Goal: Transaction & Acquisition: Register for event/course

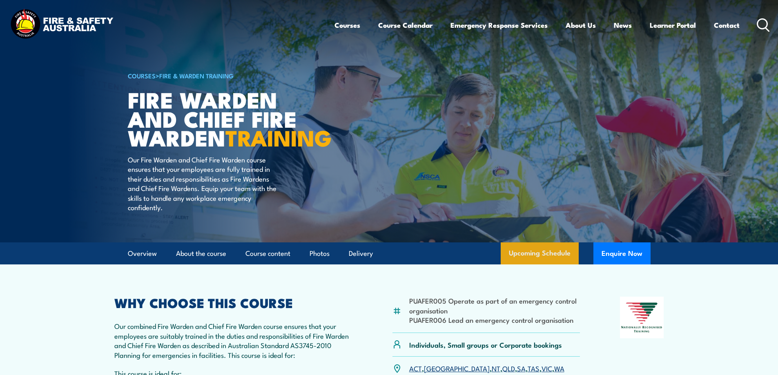
click at [549, 264] on link "Upcoming Schedule" at bounding box center [539, 253] width 78 height 22
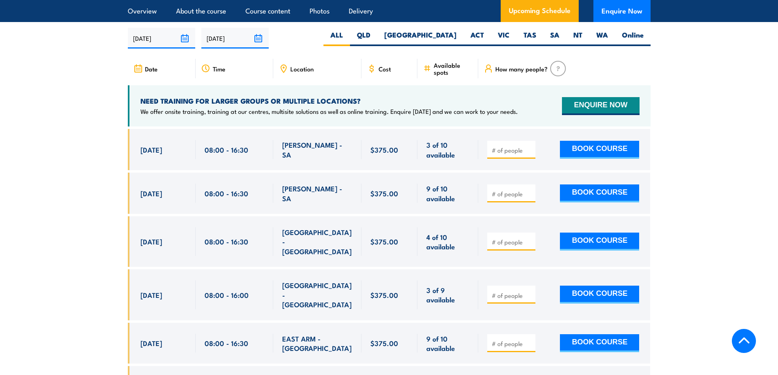
scroll to position [1446, 0]
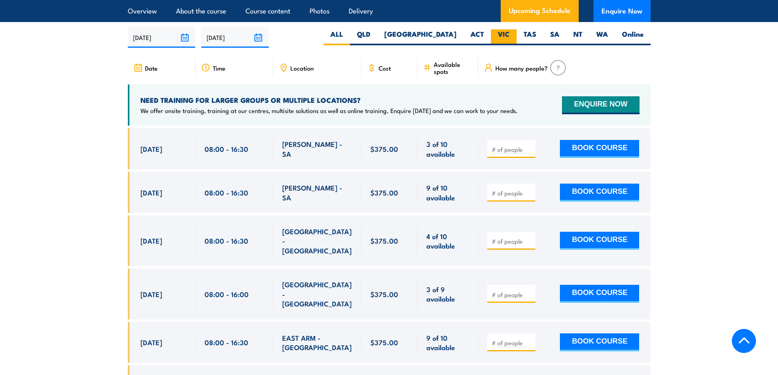
click at [500, 37] on label "VIC" at bounding box center [504, 37] width 26 height 16
click at [509, 35] on input "VIC" at bounding box center [511, 31] width 5 height 5
radio input "true"
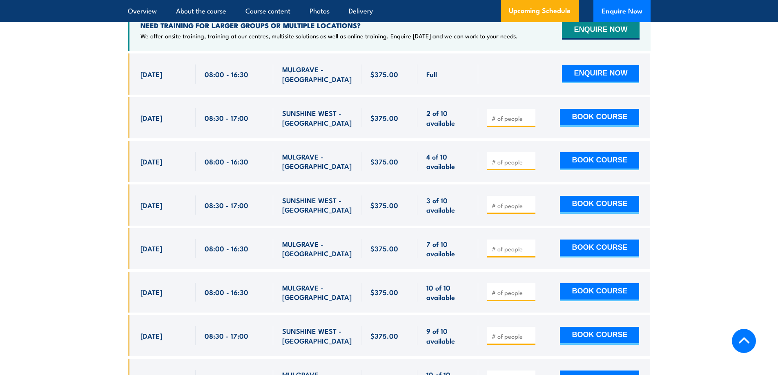
scroll to position [1527, 0]
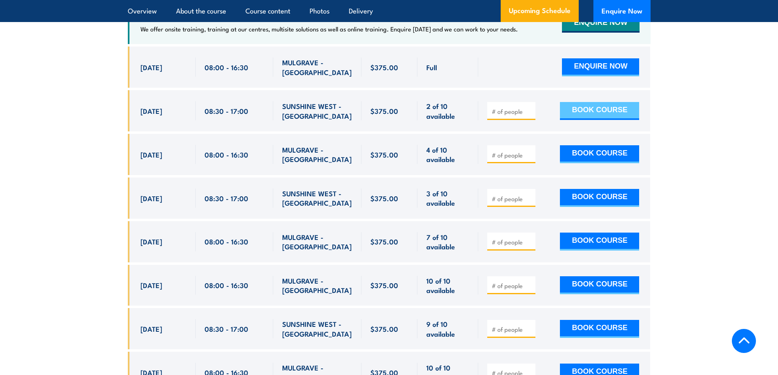
click at [621, 111] on button "BOOK COURSE" at bounding box center [599, 111] width 79 height 18
type input "1"
click at [529, 107] on input "1" at bounding box center [511, 111] width 41 height 8
click at [586, 107] on button "BOOK COURSE" at bounding box center [599, 111] width 79 height 18
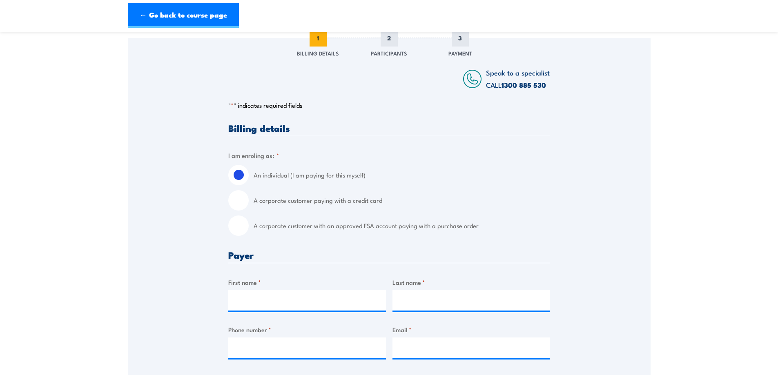
scroll to position [122, 0]
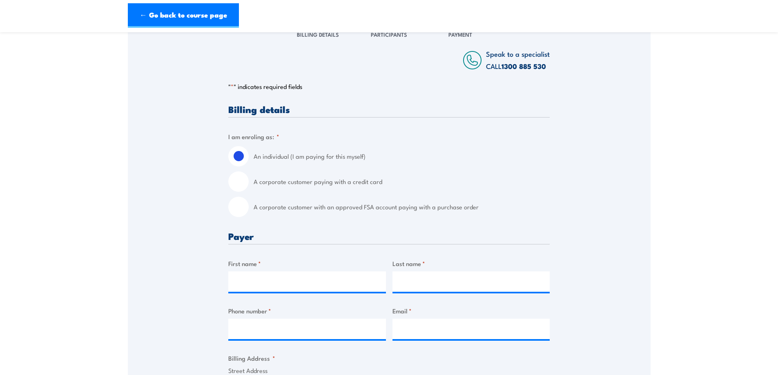
click at [238, 203] on input "A corporate customer with an approved FSA account paying with a purchase order" at bounding box center [238, 207] width 20 height 20
radio input "true"
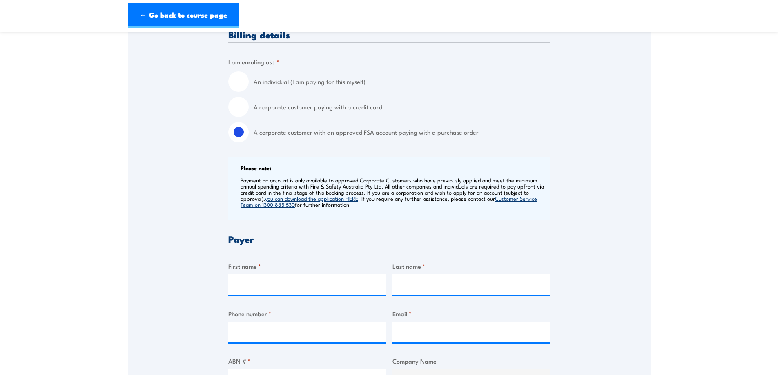
scroll to position [204, 0]
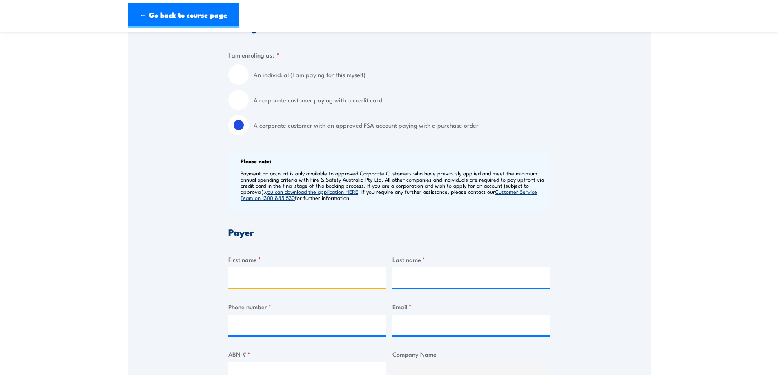
click at [297, 277] on input "First name *" at bounding box center [307, 277] width 158 height 20
type input "[PERSON_NAME]"
type input "Marshall"
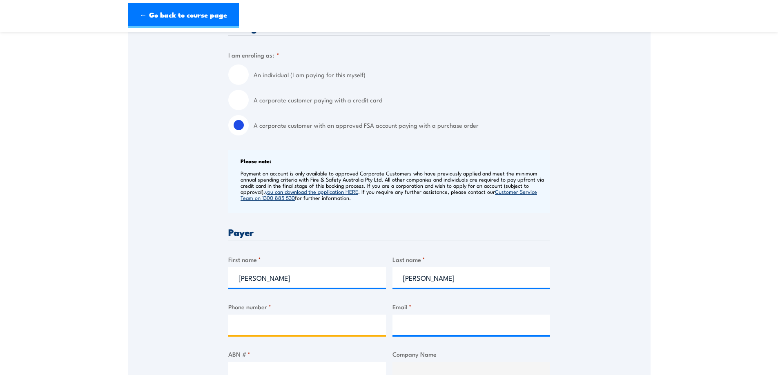
type input "0411053125"
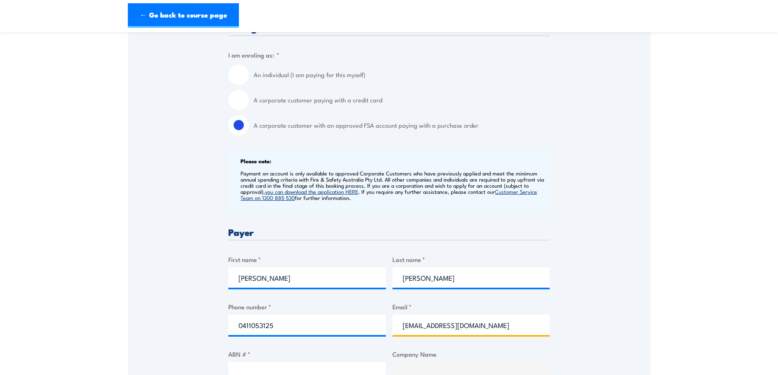
drag, startPoint x: 494, startPoint y: 326, endPoint x: 360, endPoint y: 319, distance: 133.6
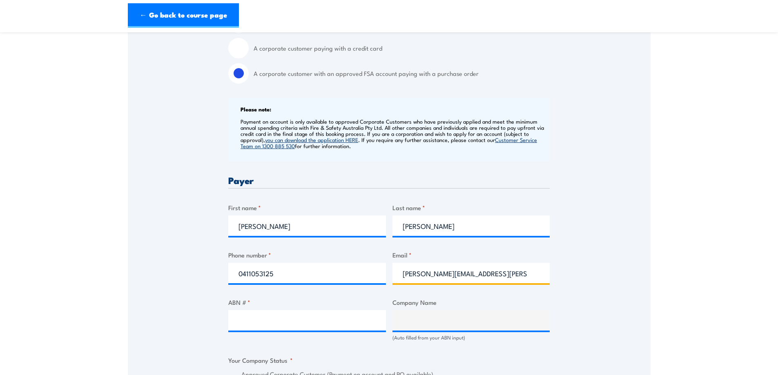
scroll to position [327, 0]
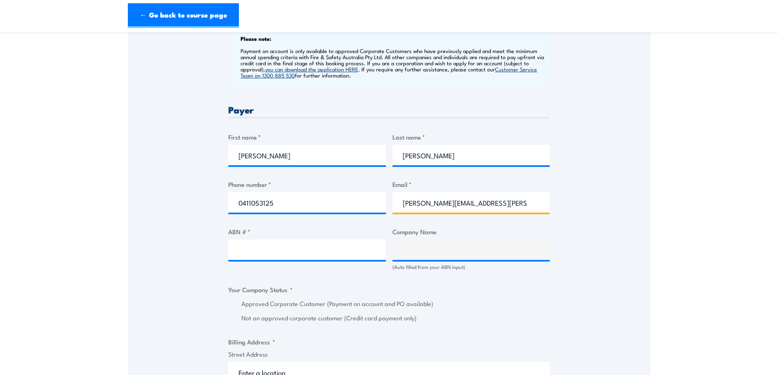
type input "terri.marshall@kapitolgroup.com.au"
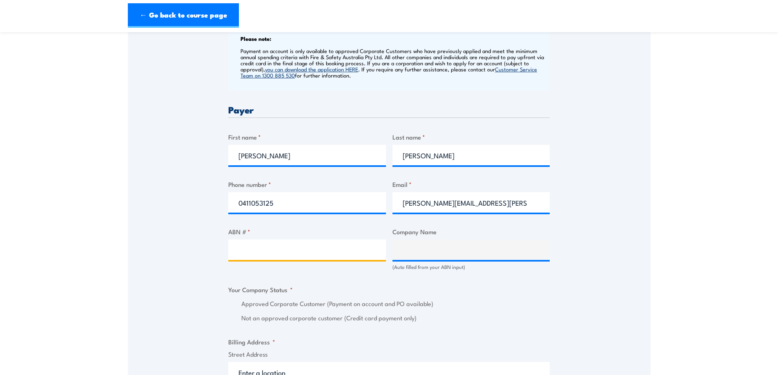
click at [264, 251] on input "ABN # *" at bounding box center [307, 250] width 158 height 20
type input "62622444544"
type input "KAPITOL GROUP PTY LTD"
radio input "true"
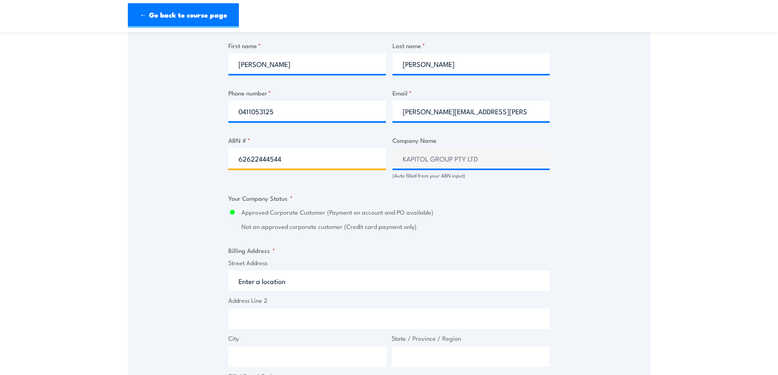
scroll to position [490, 0]
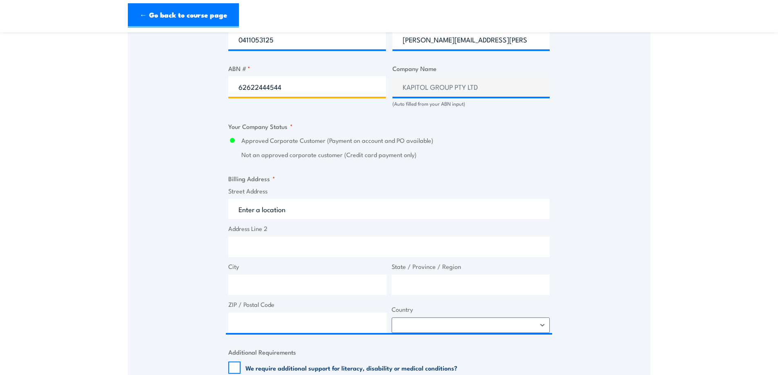
type input "62622444544"
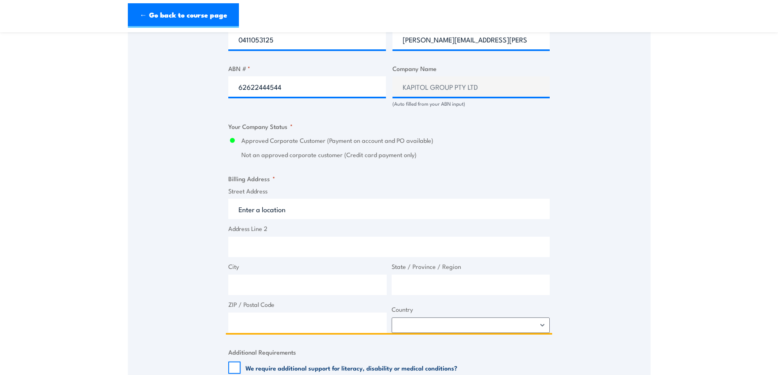
click at [291, 211] on input "Street Address" at bounding box center [388, 209] width 321 height 20
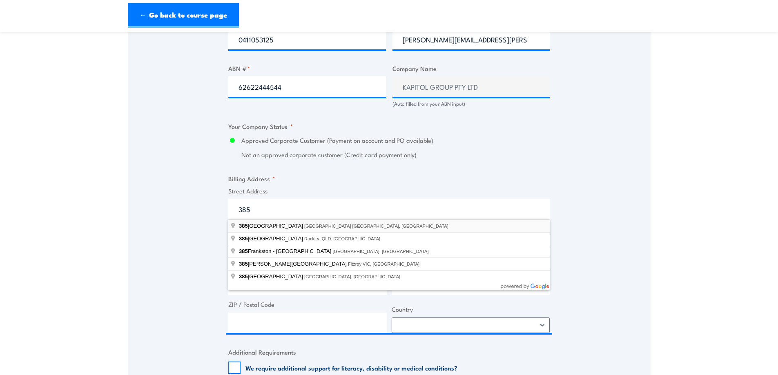
type input "385 Bourke Street, Melbourne VIC, Australia"
type input "[STREET_ADDRESS]"
type input "[GEOGRAPHIC_DATA]"
type input "Victoria"
type input "3000"
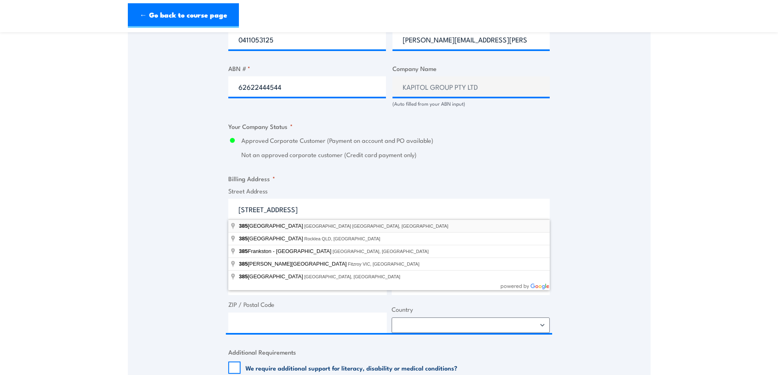
select select "[GEOGRAPHIC_DATA]"
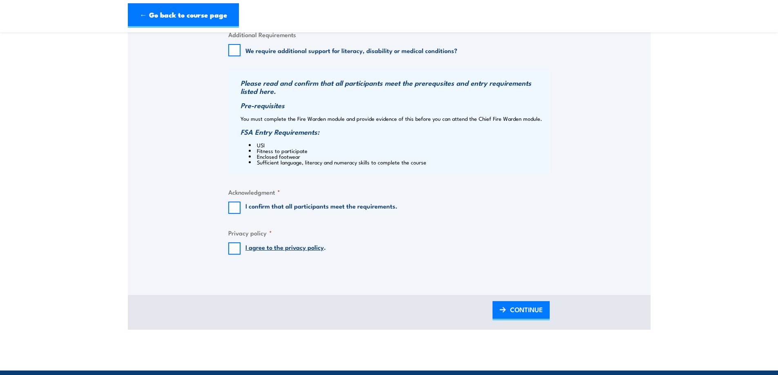
scroll to position [816, 0]
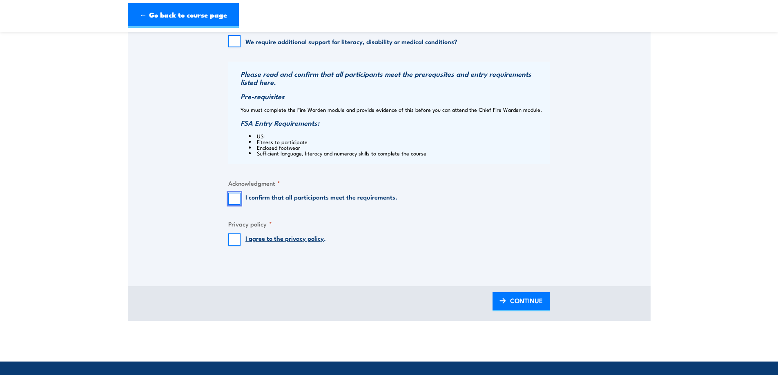
click at [229, 197] on input "I confirm that all participants meet the requirements." at bounding box center [234, 199] width 12 height 12
checkbox input "true"
click at [234, 238] on input "I agree to the privacy policy ." at bounding box center [234, 239] width 12 height 12
checkbox input "true"
click at [524, 305] on span "CONTINUE" at bounding box center [526, 301] width 33 height 22
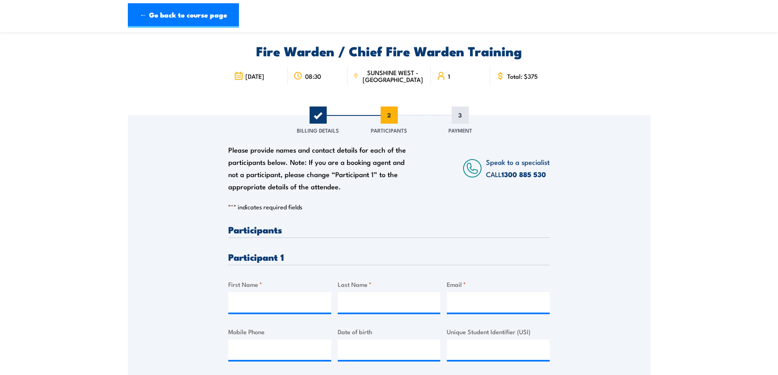
scroll to position [41, 0]
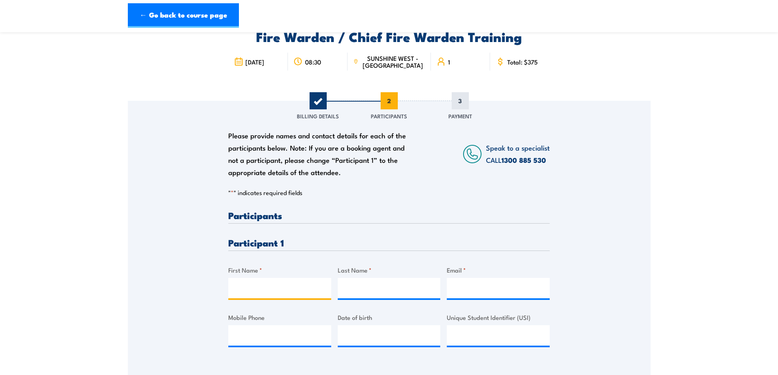
click at [251, 288] on input "First Name *" at bounding box center [279, 288] width 103 height 20
type input "Alex"
click at [389, 291] on input "Last Name *" at bounding box center [389, 288] width 103 height 20
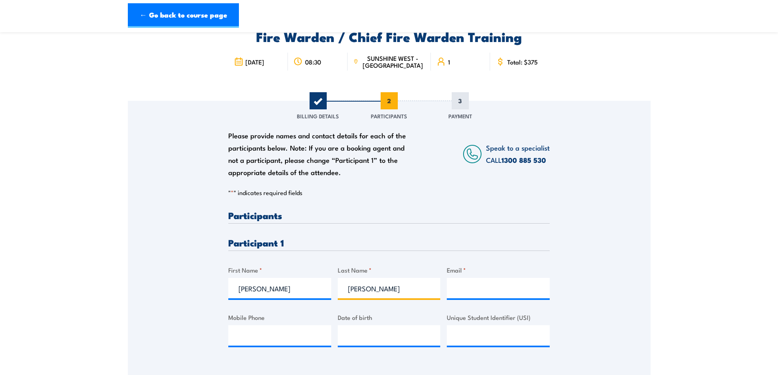
type input "McDonald"
click at [470, 289] on input "Email *" at bounding box center [498, 288] width 103 height 20
click at [457, 287] on input "Email *" at bounding box center [498, 288] width 103 height 20
type input "alex.mcdonald@kapitolgroup.com.au"
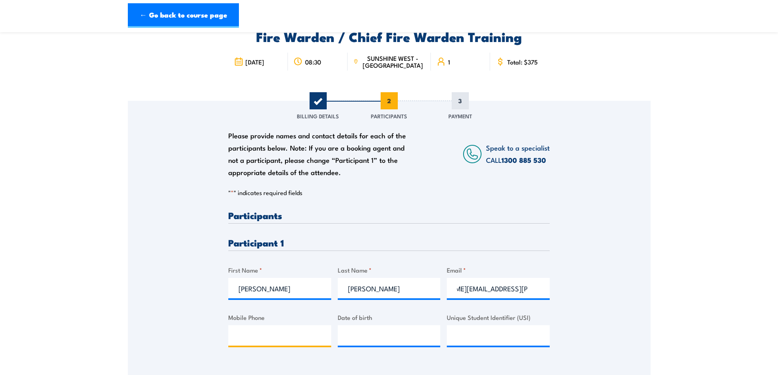
click at [269, 338] on input "Mobile Phone" at bounding box center [279, 335] width 103 height 20
click at [355, 351] on div "Please provide names and contact details for each of the participants below. No…" at bounding box center [388, 285] width 321 height 149
click at [252, 335] on input "0484006445" at bounding box center [279, 335] width 103 height 20
click at [269, 335] on input "0484 006445" at bounding box center [279, 335] width 103 height 20
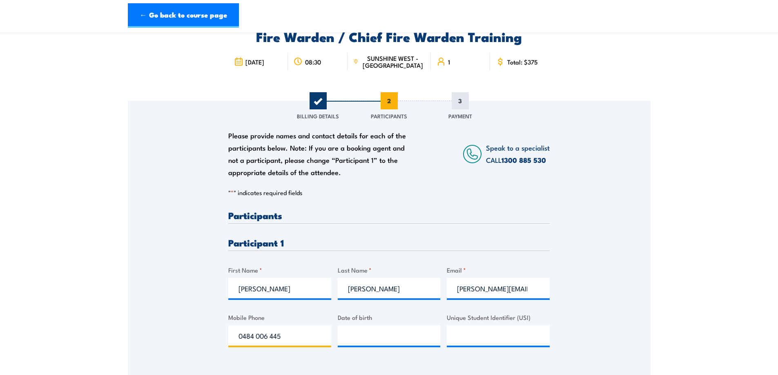
type input "0484 006 445"
type input "__/__/____"
click at [393, 342] on input "__/__/____" at bounding box center [389, 335] width 103 height 20
click at [479, 338] on input "Unique Student Identifier (USI)" at bounding box center [498, 335] width 103 height 20
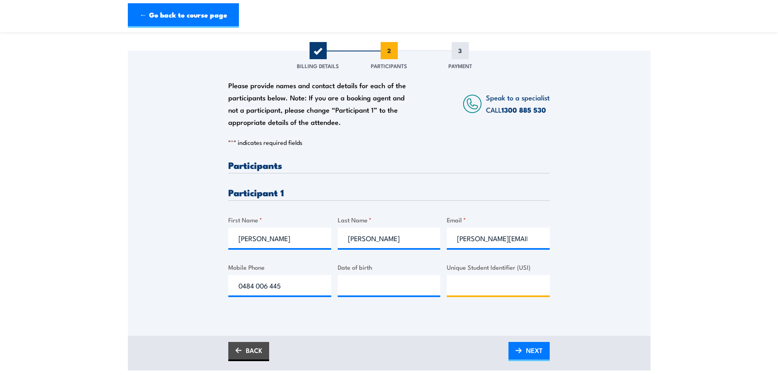
scroll to position [163, 0]
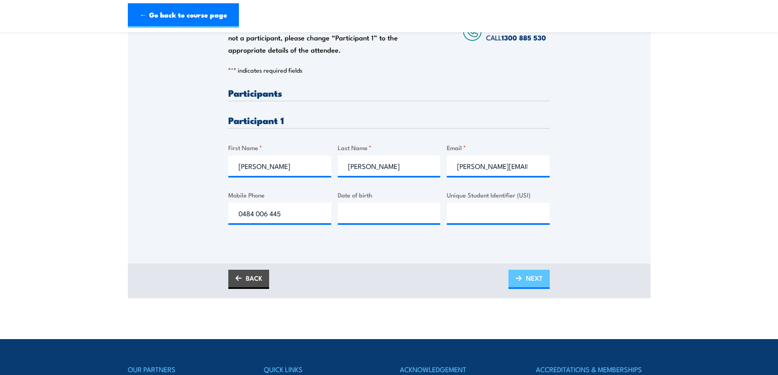
click at [535, 285] on span "NEXT" at bounding box center [534, 278] width 17 height 22
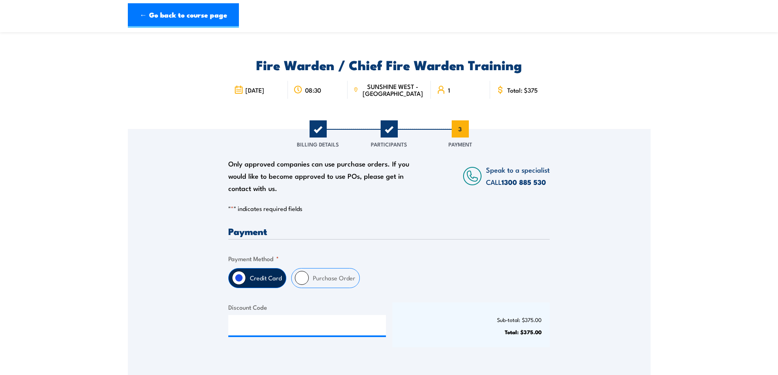
scroll to position [0, 0]
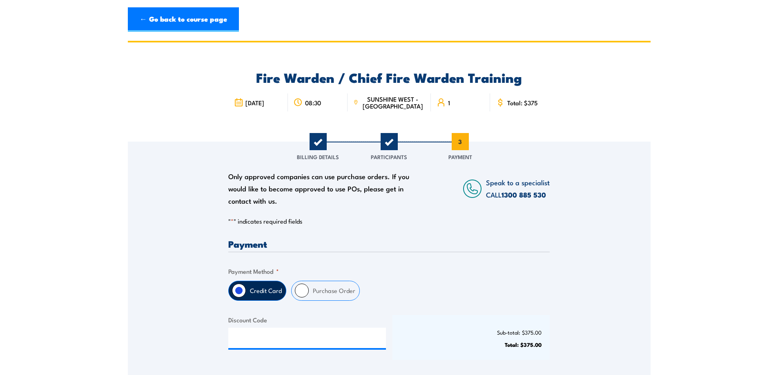
click at [335, 288] on label "Purchase Order" at bounding box center [334, 290] width 51 height 19
click at [309, 288] on input "Purchase Order" at bounding box center [302, 291] width 14 height 14
radio input "true"
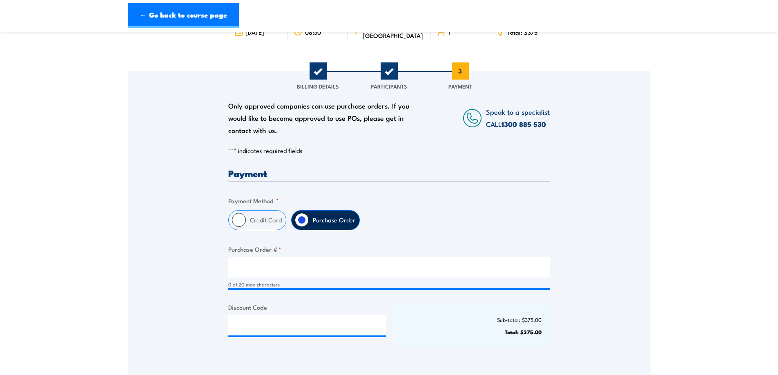
scroll to position [82, 0]
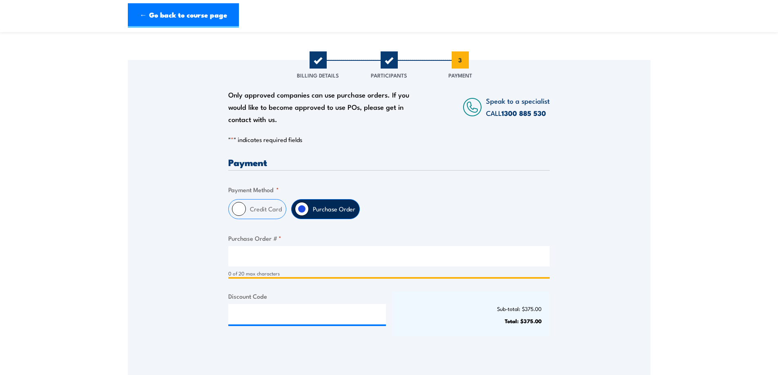
click at [253, 260] on input "Purchase Order # *" at bounding box center [388, 256] width 321 height 20
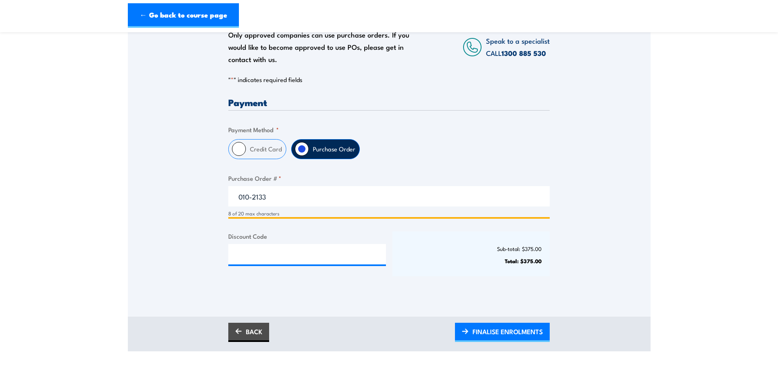
scroll to position [204, 0]
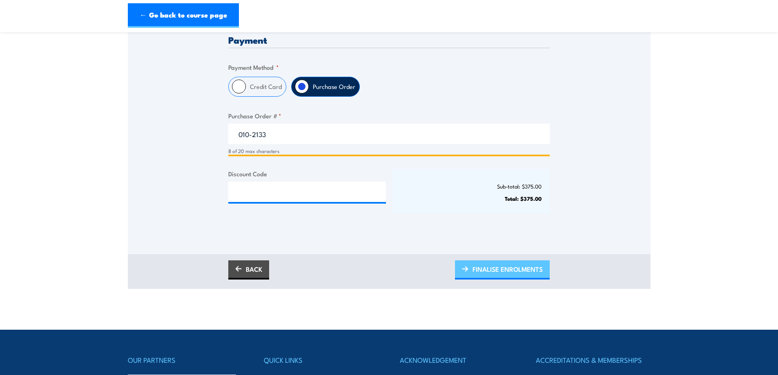
type input "010-2133"
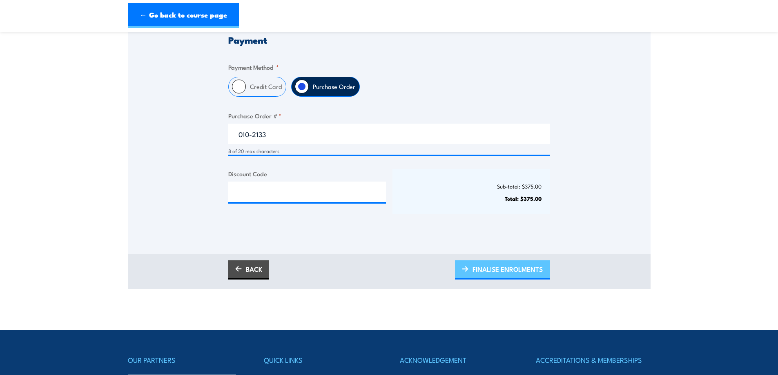
click at [499, 273] on span "FINALISE ENROLMENTS" at bounding box center [507, 269] width 70 height 22
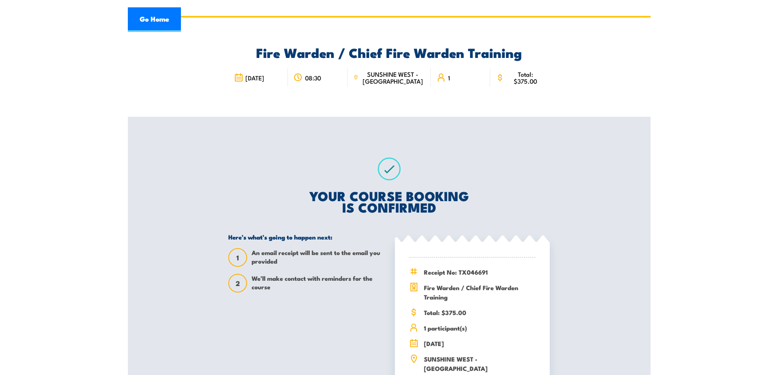
scroll to position [122, 0]
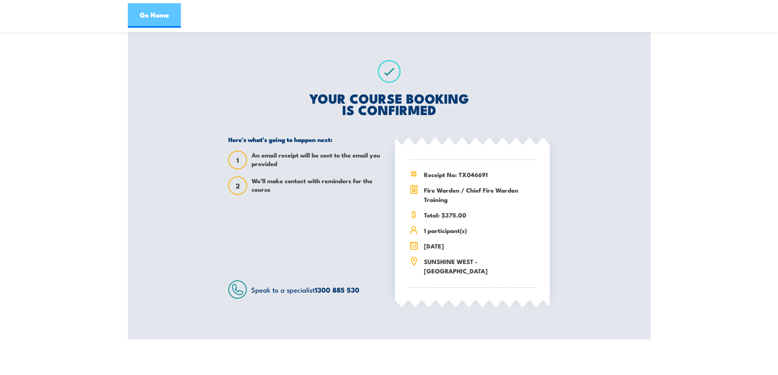
click at [162, 17] on link "Go Home" at bounding box center [154, 15] width 53 height 24
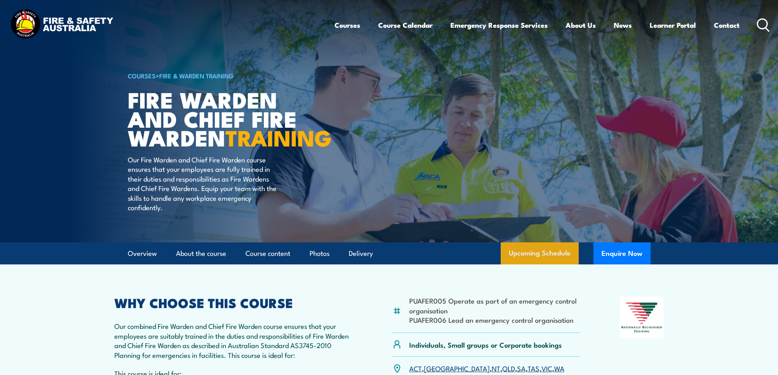
click at [533, 264] on link "Upcoming Schedule" at bounding box center [539, 253] width 78 height 22
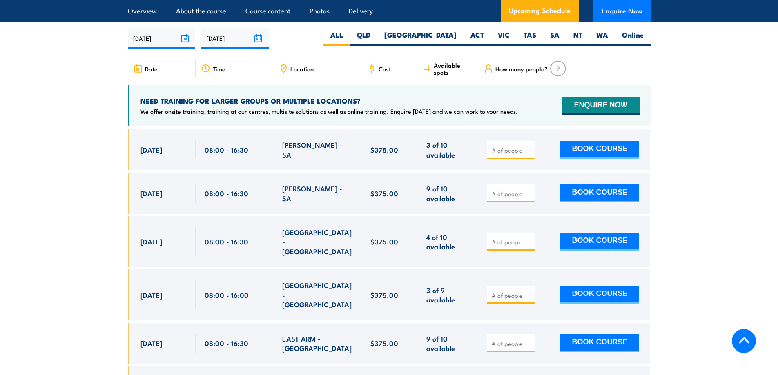
scroll to position [1446, 0]
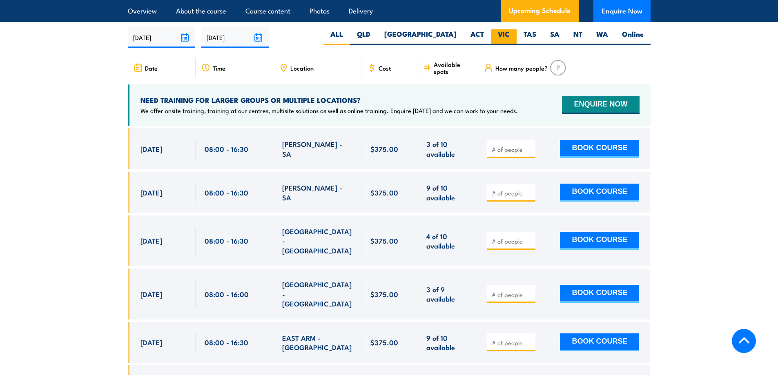
click at [504, 31] on label "VIC" at bounding box center [504, 37] width 26 height 16
click at [509, 31] on input "VIC" at bounding box center [511, 31] width 5 height 5
radio input "true"
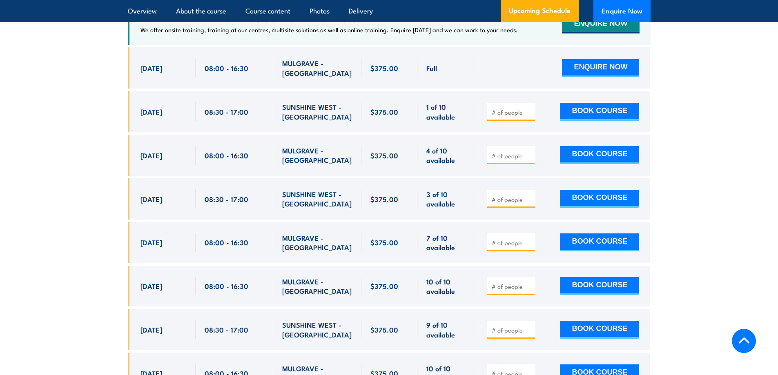
scroll to position [1527, 0]
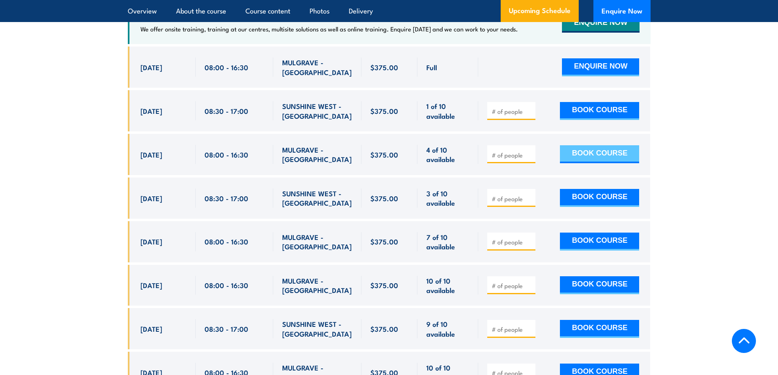
click at [593, 151] on button "BOOK COURSE" at bounding box center [599, 154] width 79 height 18
click at [493, 151] on input "number" at bounding box center [511, 155] width 41 height 8
type input "1"
click at [529, 151] on input "1" at bounding box center [511, 155] width 41 height 8
click at [580, 147] on button "BOOK COURSE" at bounding box center [599, 154] width 79 height 18
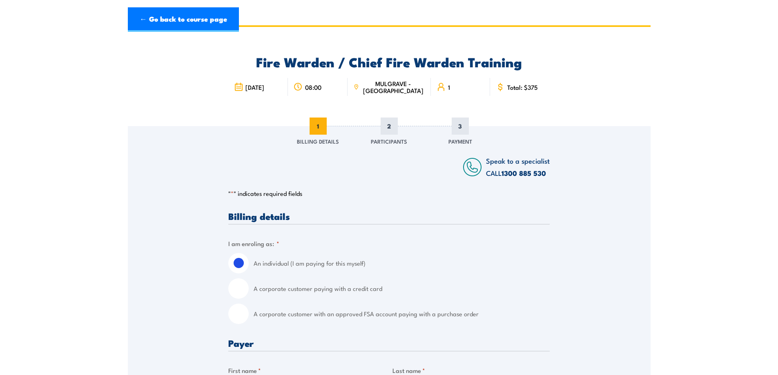
scroll to position [41, 0]
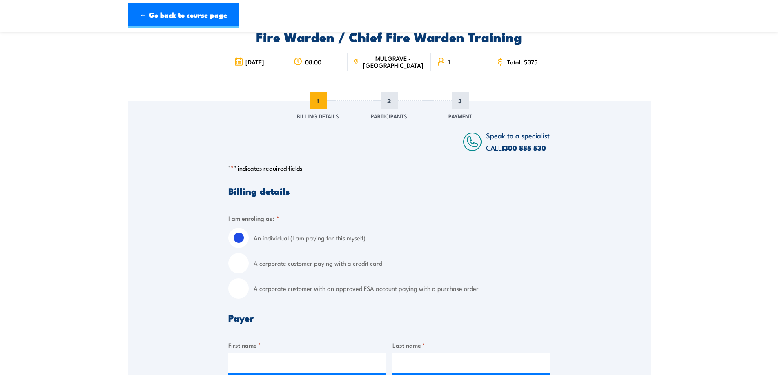
click at [238, 292] on input "A corporate customer with an approved FSA account paying with a purchase order" at bounding box center [238, 288] width 20 height 20
radio input "true"
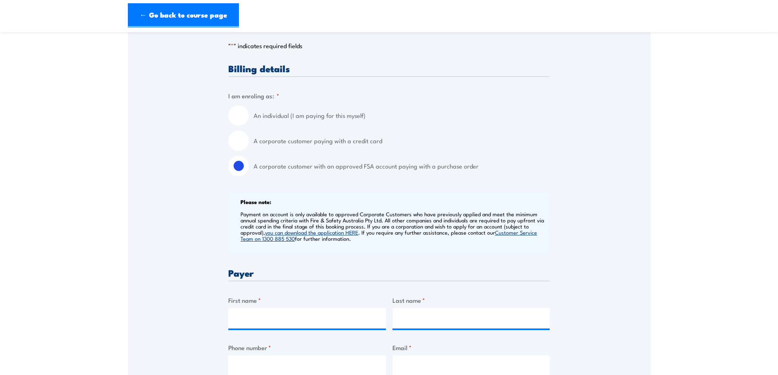
scroll to position [245, 0]
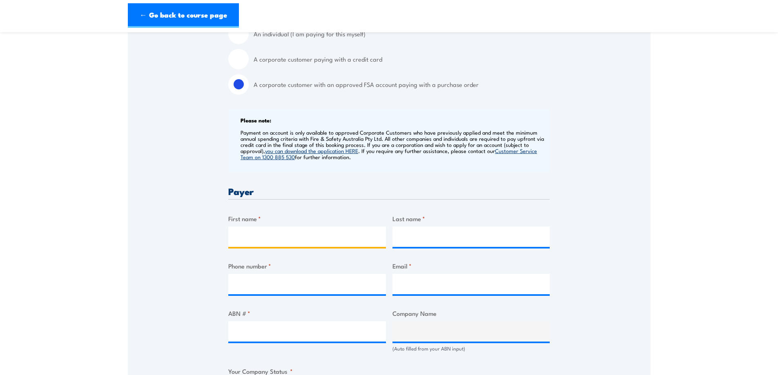
click at [298, 237] on input "First name *" at bounding box center [307, 237] width 158 height 20
type input "[PERSON_NAME]"
type input "Marshall"
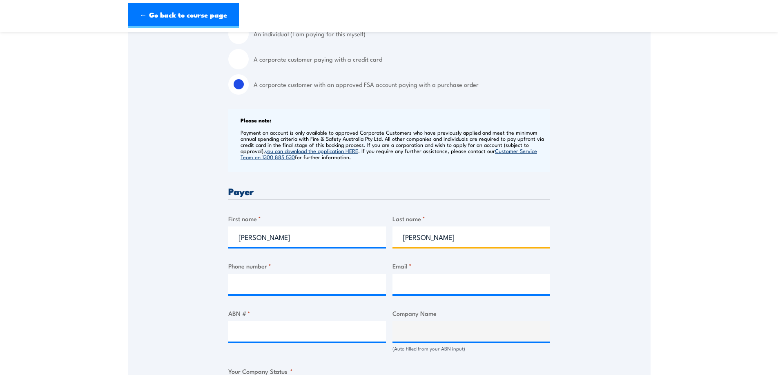
type input "0411053125"
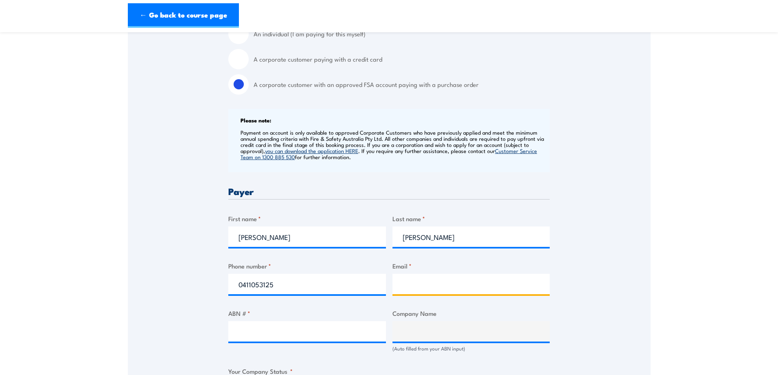
type input "marshallterri62@gmail.com"
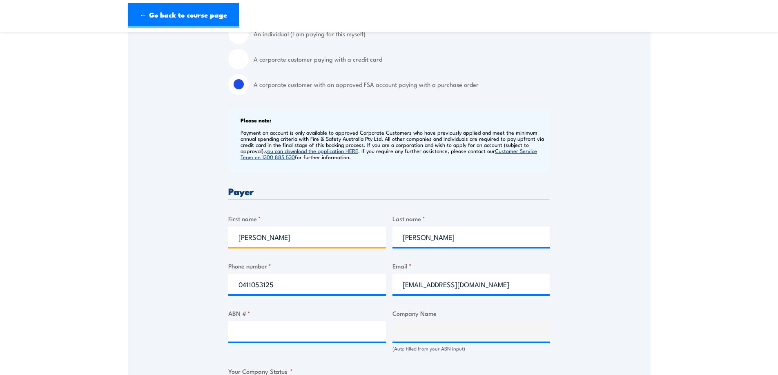
type input "Terri"
drag, startPoint x: 494, startPoint y: 287, endPoint x: 367, endPoint y: 287, distance: 126.9
type input "terri.marshall@kapitolgroup.com.au"
click at [290, 334] on input "ABN # *" at bounding box center [307, 331] width 158 height 20
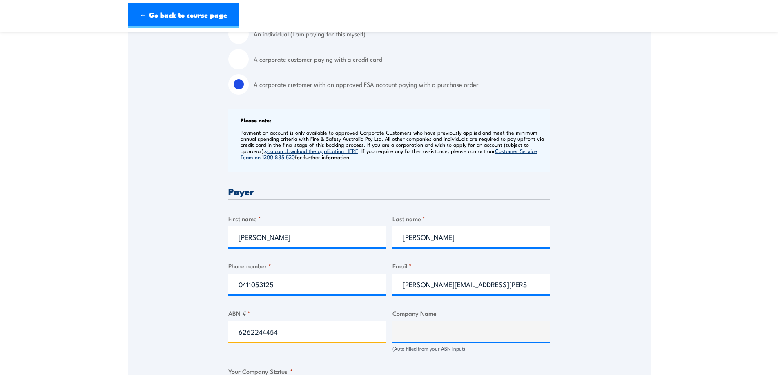
type input "62622444544"
type input "KAPITOL GROUP PTY LTD"
radio input "true"
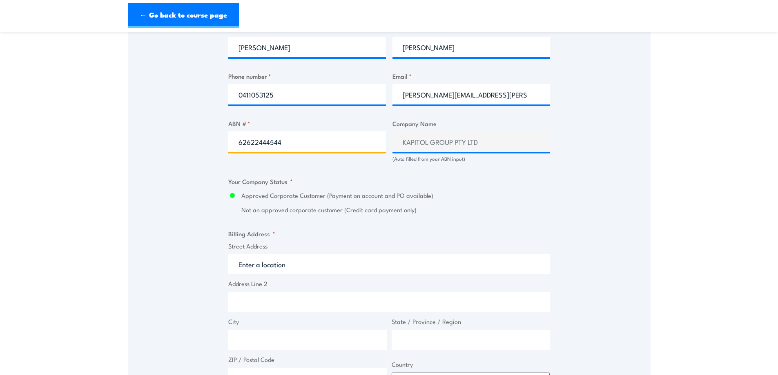
scroll to position [449, 0]
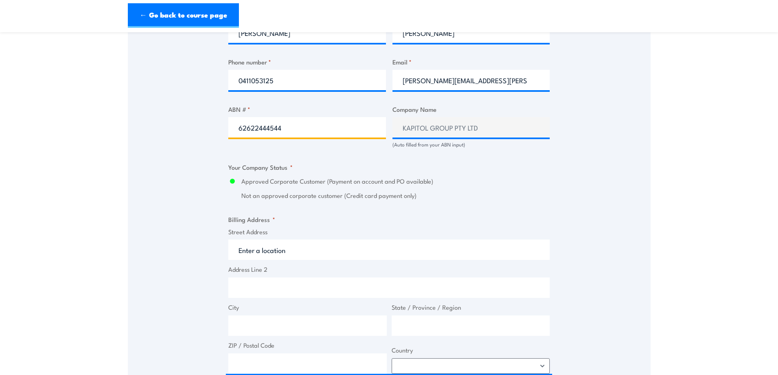
type input "62622444544"
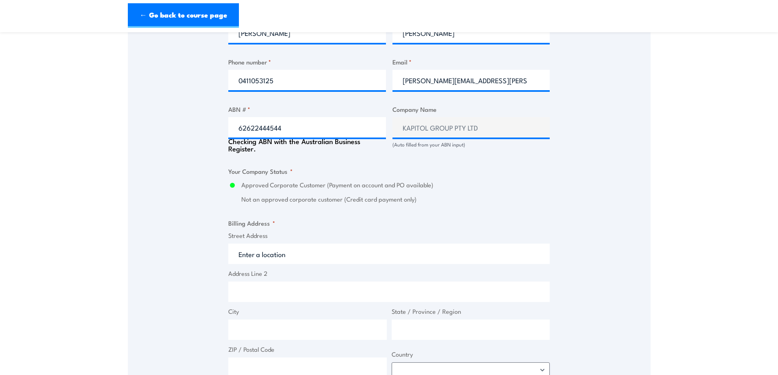
click at [281, 244] on input "Street Address" at bounding box center [388, 254] width 321 height 20
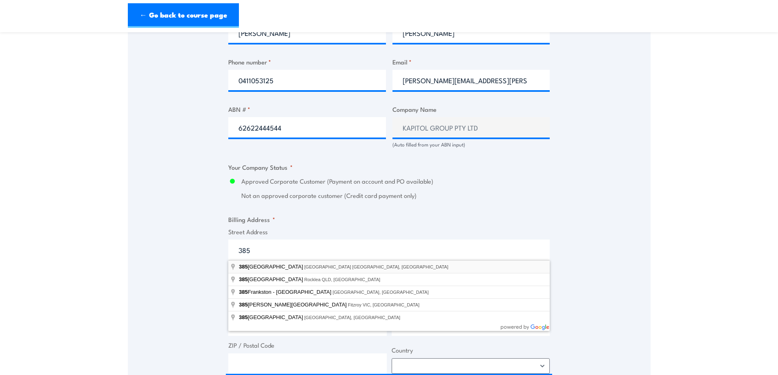
type input "385 Bourke Street, Melbourne VIC, Australia"
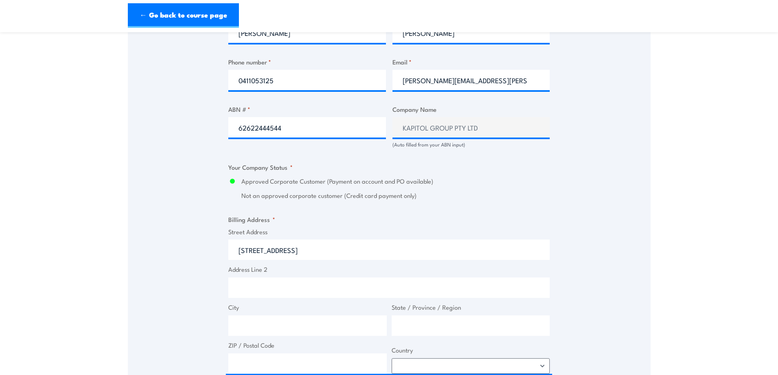
type input "385 Bourke St"
type input "Melbourne"
type input "Victoria"
type input "3000"
select select "Australia"
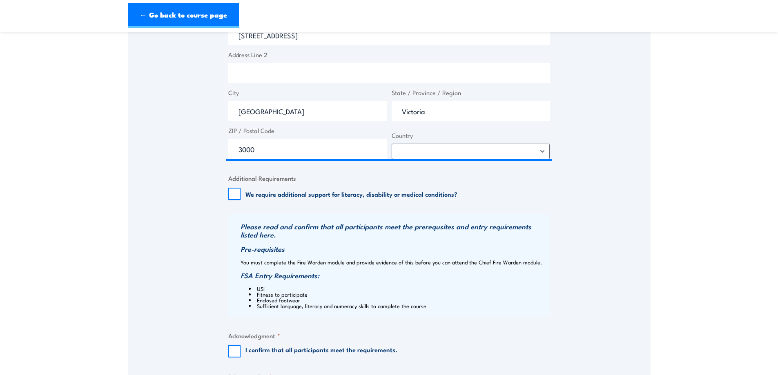
scroll to position [735, 0]
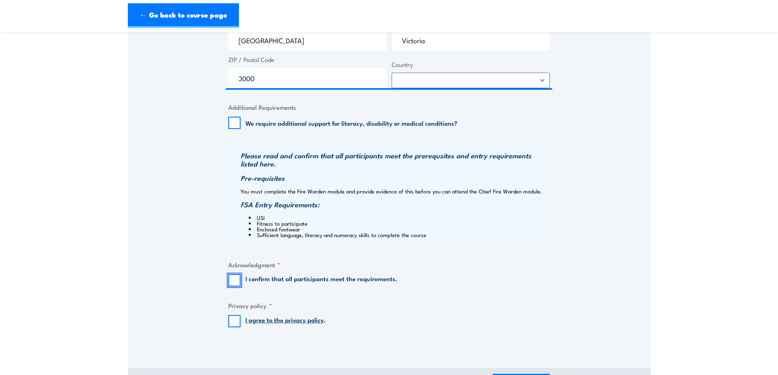
click at [233, 280] on input "I confirm that all participants meet the requirements." at bounding box center [234, 280] width 12 height 12
checkbox input "true"
click at [232, 320] on input "I agree to the privacy policy ." at bounding box center [234, 321] width 12 height 12
checkbox input "true"
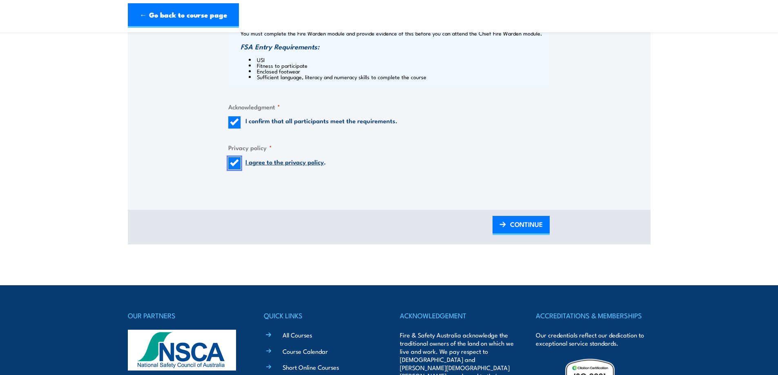
scroll to position [898, 0]
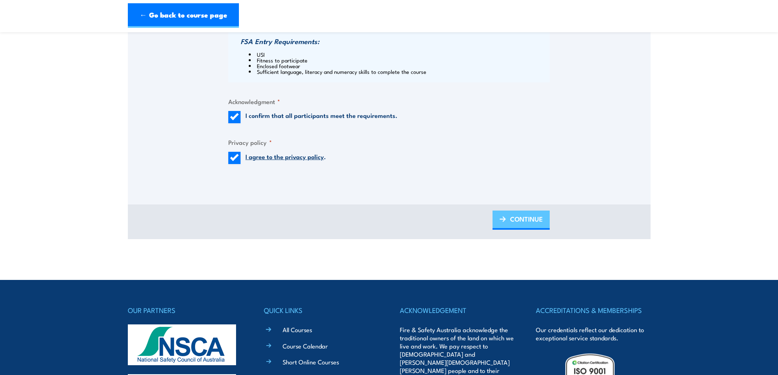
click at [521, 215] on span "CONTINUE" at bounding box center [526, 219] width 33 height 22
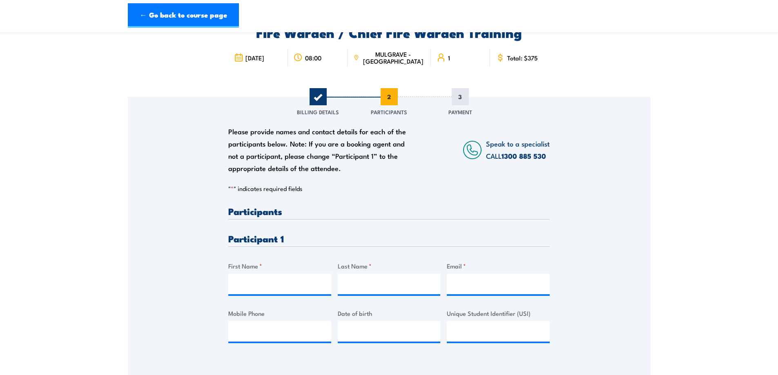
scroll to position [82, 0]
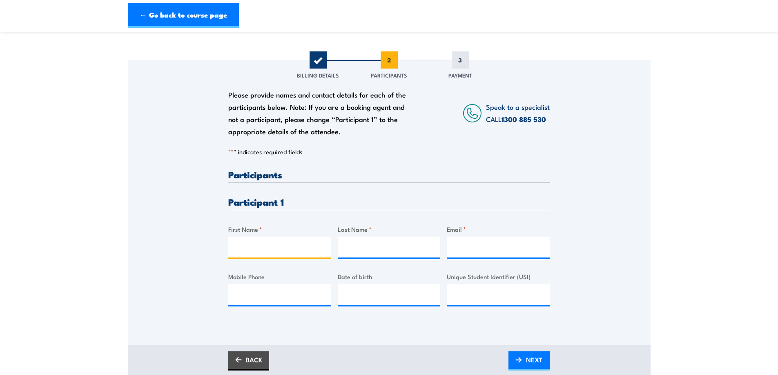
click at [235, 242] on input "First Name *" at bounding box center [279, 247] width 103 height 20
type input "Vanco"
click at [381, 253] on input "Last Name *" at bounding box center [389, 247] width 103 height 20
type input "Avramoski"
click at [473, 243] on input "Email *" at bounding box center [498, 247] width 103 height 20
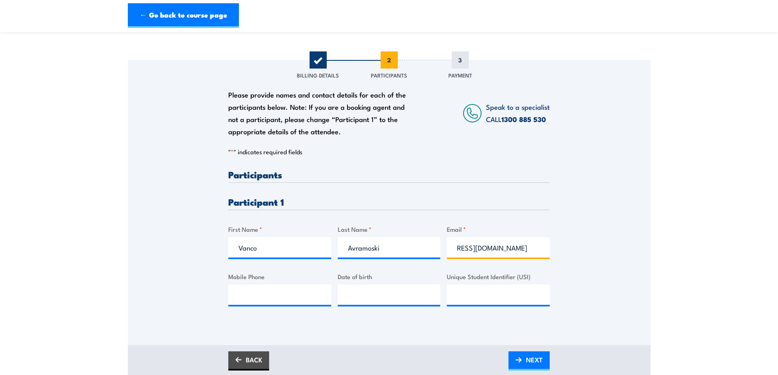
scroll to position [0, 49]
type input "vanco.avramoski@kapitolgroup.com.au"
click at [275, 287] on input "Mobile Phone" at bounding box center [279, 294] width 103 height 20
type input "0417 403 776"
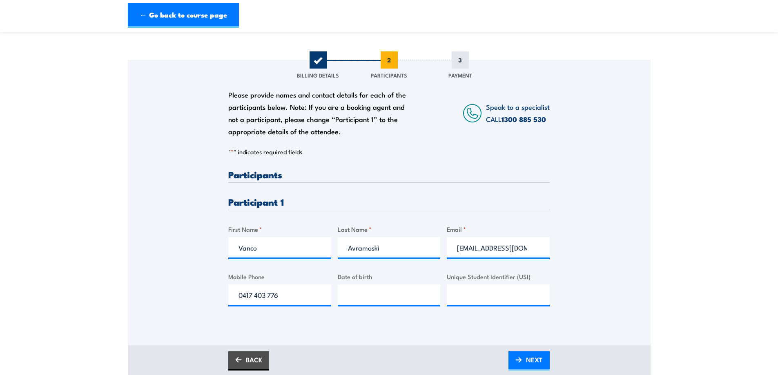
click at [327, 324] on div "Please provide names and contact details for each of the participants below. No…" at bounding box center [389, 202] width 522 height 285
click at [542, 362] on span "NEXT" at bounding box center [534, 360] width 17 height 22
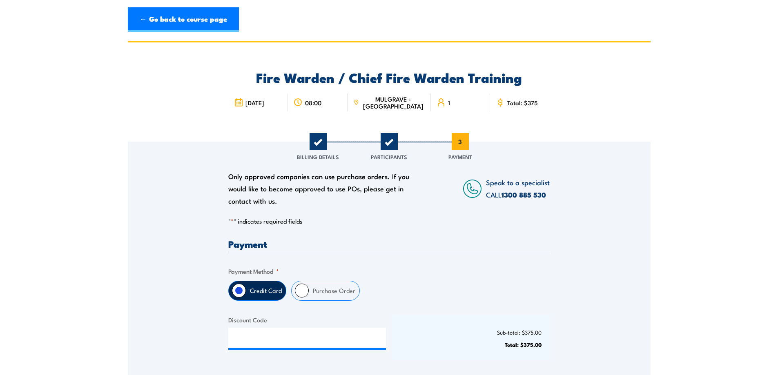
click at [349, 286] on label "Purchase Order" at bounding box center [334, 290] width 51 height 19
click at [309, 286] on input "Purchase Order" at bounding box center [302, 291] width 14 height 14
radio input "true"
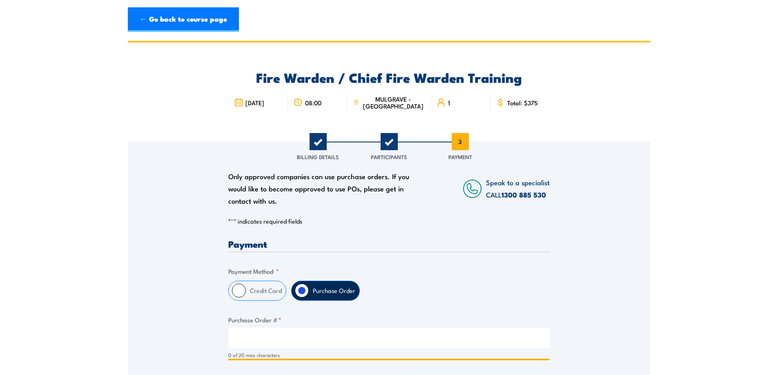
click at [266, 339] on input "Purchase Order # *" at bounding box center [388, 338] width 321 height 20
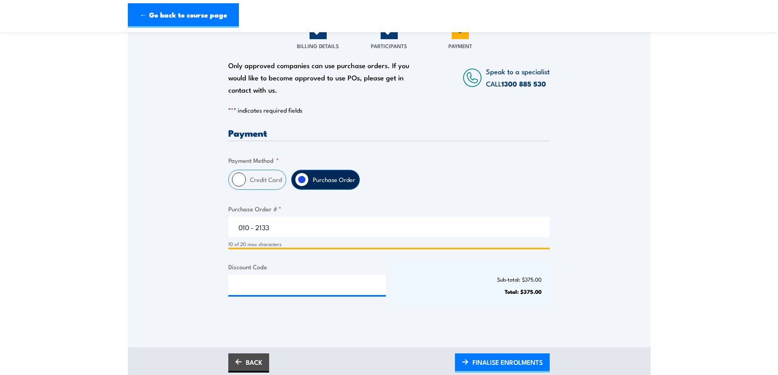
scroll to position [122, 0]
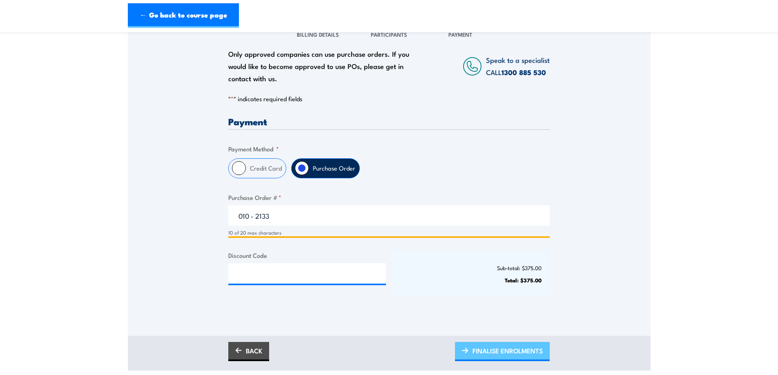
type input "010 - 2133"
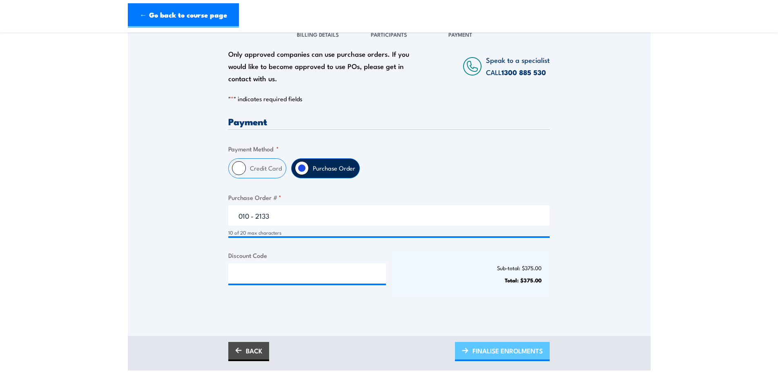
click at [516, 351] on span "FINALISE ENROLMENTS" at bounding box center [507, 351] width 70 height 22
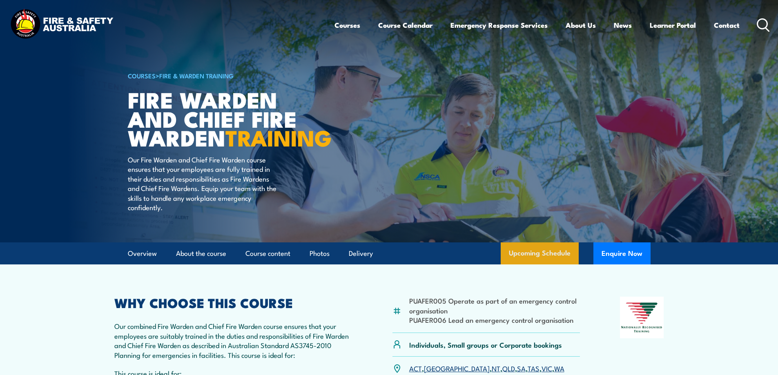
click at [528, 264] on link "Upcoming Schedule" at bounding box center [539, 253] width 78 height 22
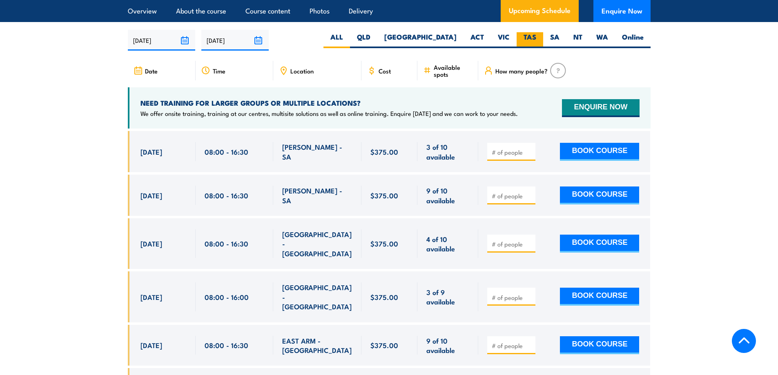
scroll to position [1446, 0]
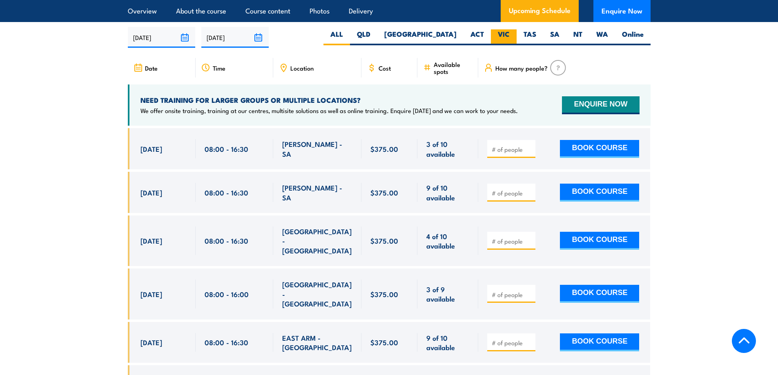
click at [496, 36] on label "VIC" at bounding box center [504, 37] width 26 height 16
click at [509, 35] on input "VIC" at bounding box center [511, 31] width 5 height 5
radio input "true"
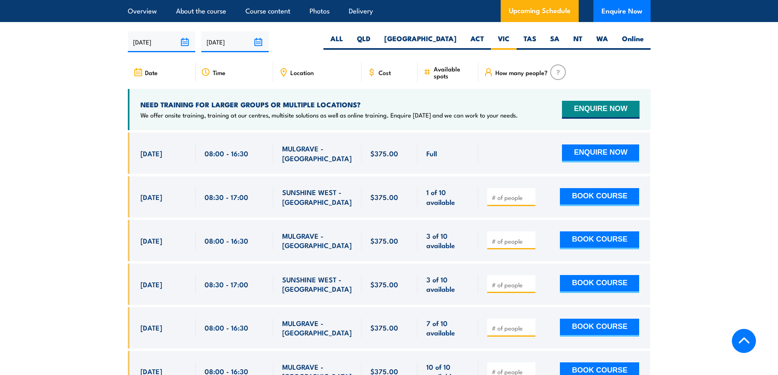
scroll to position [1446, 0]
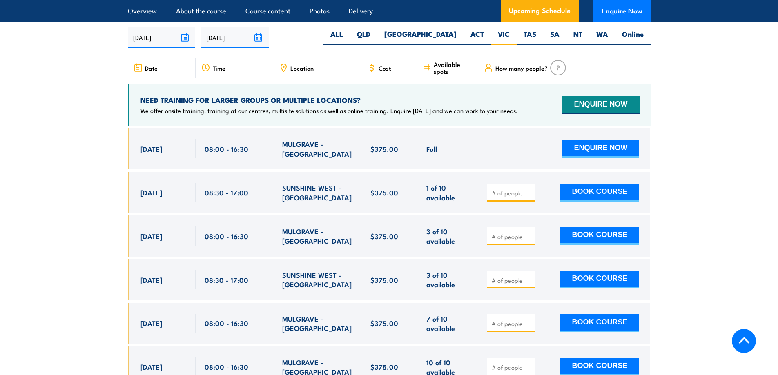
click at [492, 189] on input "number" at bounding box center [511, 193] width 41 height 8
type input "1"
click at [530, 189] on input "1" at bounding box center [511, 193] width 41 height 8
click at [587, 190] on button "BOOK COURSE" at bounding box center [599, 193] width 79 height 18
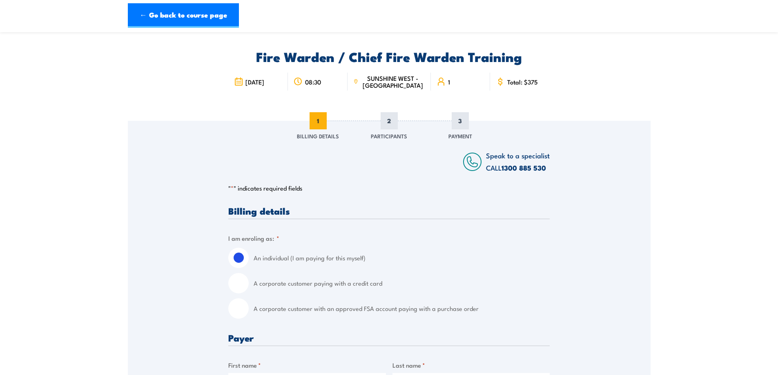
scroll to position [41, 0]
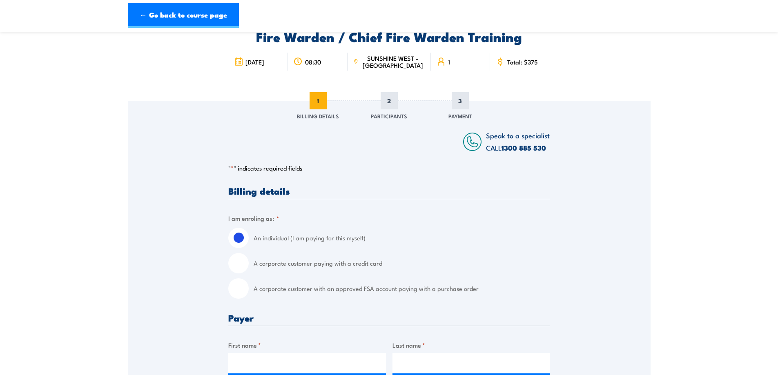
click at [234, 286] on input "A corporate customer with an approved FSA account paying with a purchase order" at bounding box center [238, 288] width 20 height 20
radio input "true"
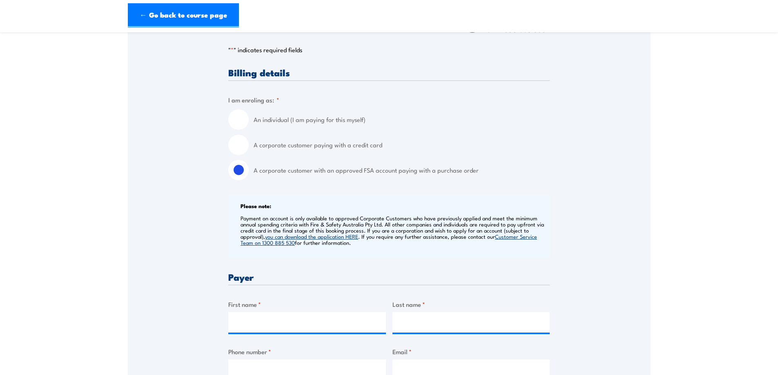
scroll to position [163, 0]
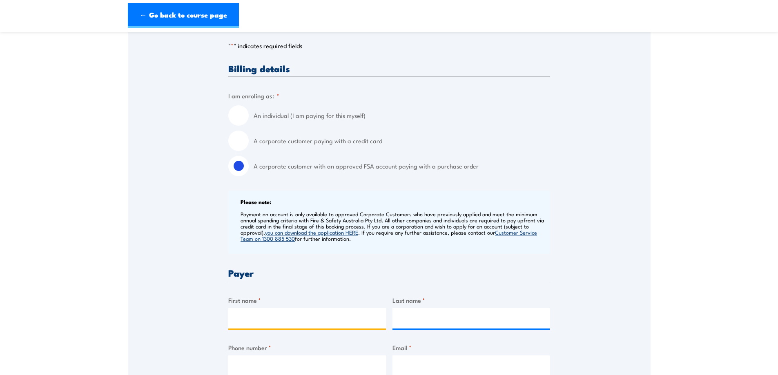
click at [320, 311] on input "First name *" at bounding box center [307, 318] width 158 height 20
type input "[PERSON_NAME]"
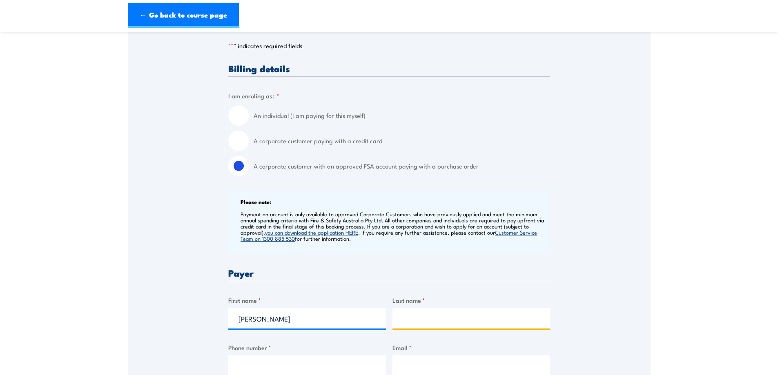
type input "[PERSON_NAME]"
type input "0411053125"
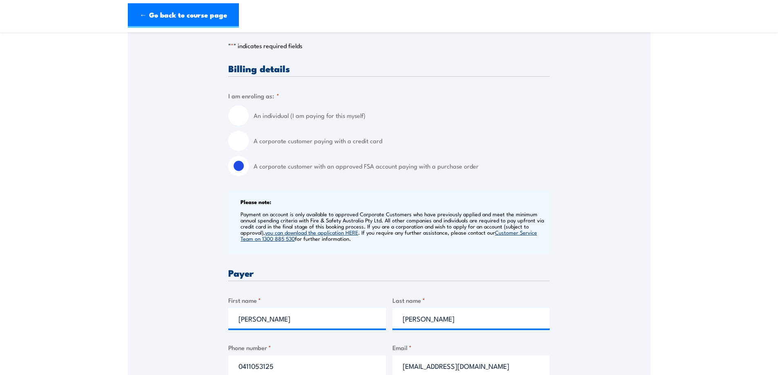
drag, startPoint x: 489, startPoint y: 366, endPoint x: 377, endPoint y: 352, distance: 112.7
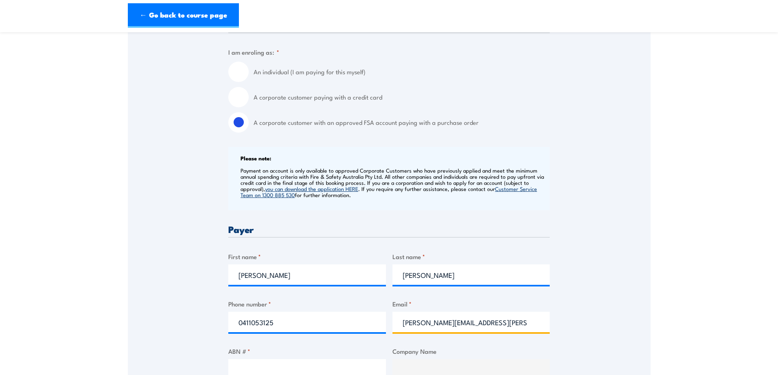
scroll to position [286, 0]
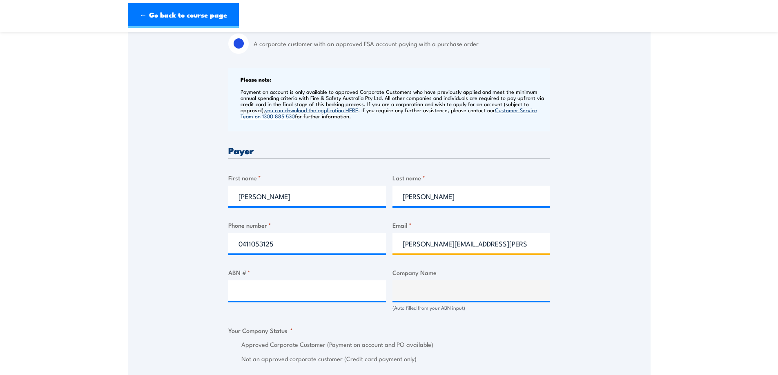
type input "[PERSON_NAME][EMAIL_ADDRESS][PERSON_NAME][DOMAIN_NAME]"
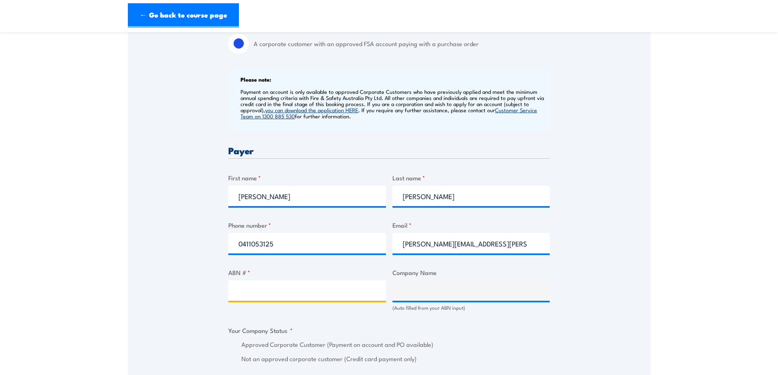
click at [308, 283] on input "ABN # *" at bounding box center [307, 290] width 158 height 20
type input "62622444544"
type input "KAPITOL GROUP PTY LTD"
radio input "true"
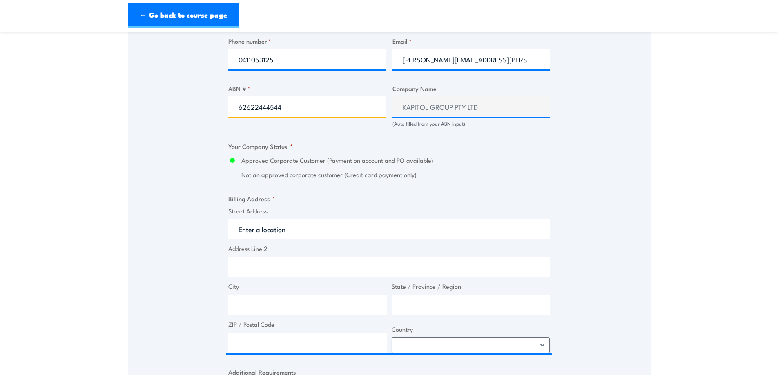
scroll to position [490, 0]
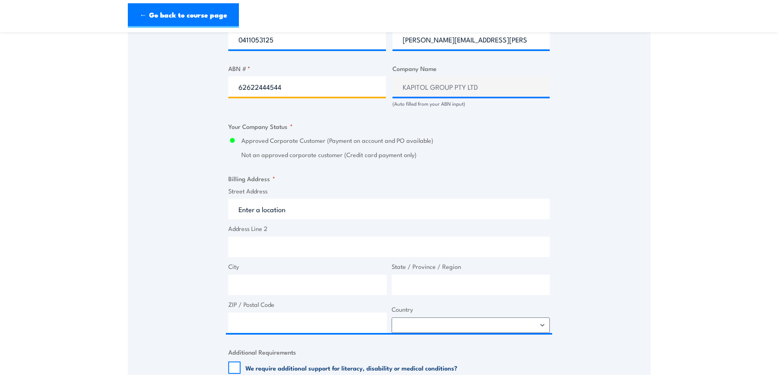
type input "62622444544"
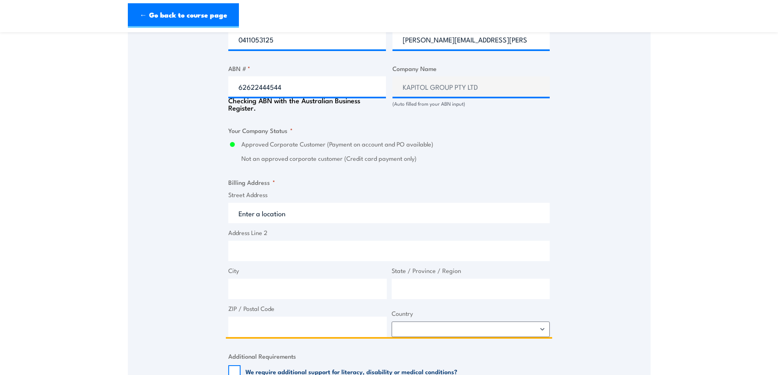
click at [272, 204] on input "Street Address" at bounding box center [388, 213] width 321 height 20
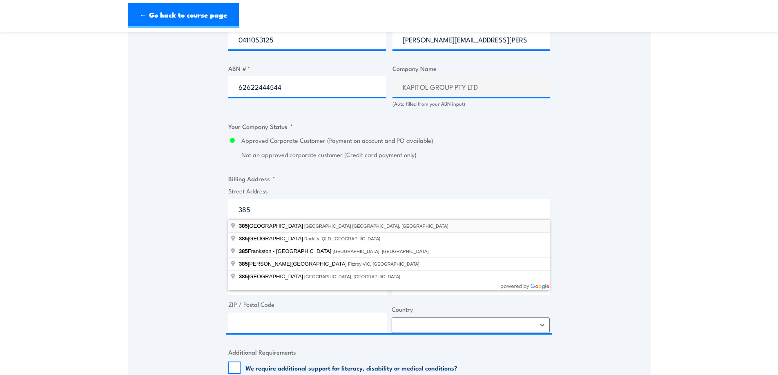
type input "[STREET_ADDRESS]"
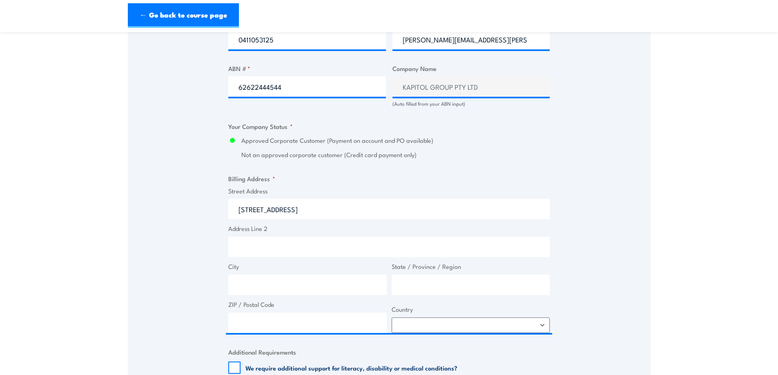
type input "[STREET_ADDRESS]"
type input "[GEOGRAPHIC_DATA]"
type input "Victoria"
type input "3000"
select select "[GEOGRAPHIC_DATA]"
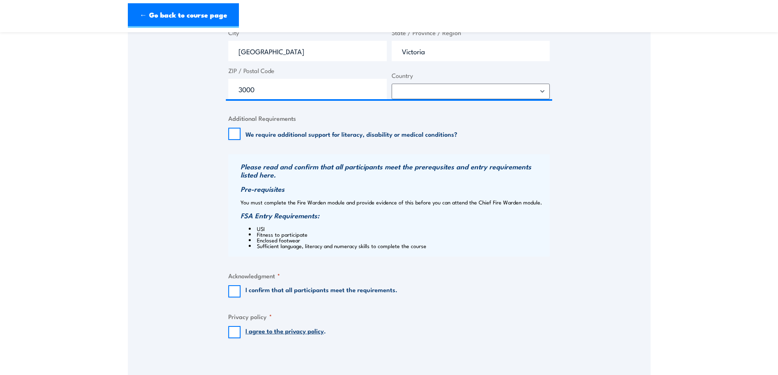
scroll to position [735, 0]
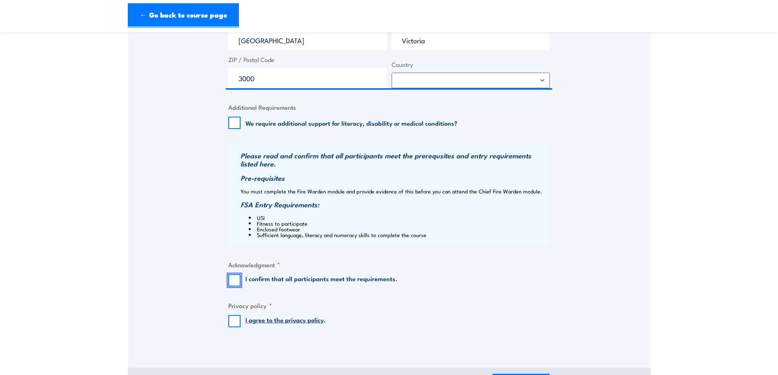
click at [233, 278] on input "I confirm that all participants meet the requirements." at bounding box center [234, 280] width 12 height 12
checkbox input "true"
click at [236, 320] on input "I agree to the privacy policy ." at bounding box center [234, 321] width 12 height 12
checkbox input "true"
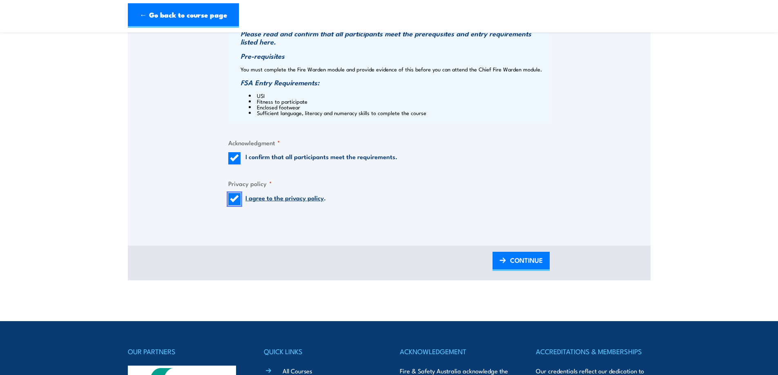
scroll to position [857, 0]
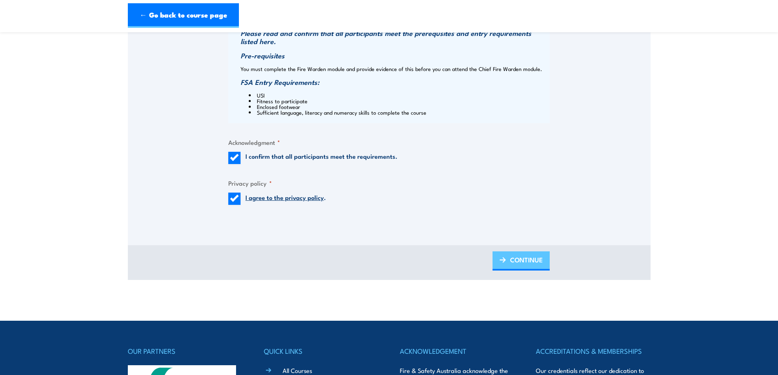
click at [515, 262] on span "CONTINUE" at bounding box center [526, 260] width 33 height 22
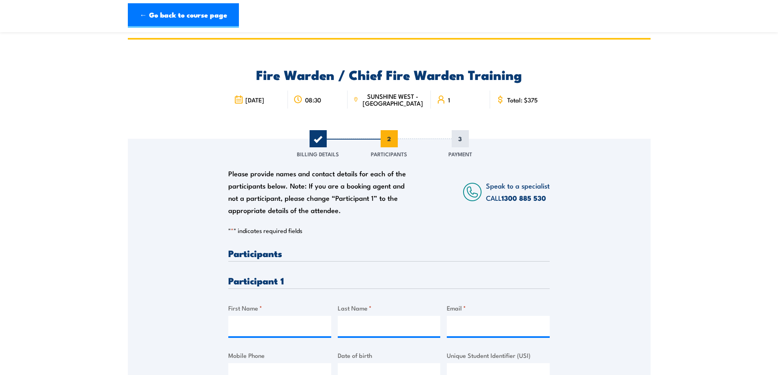
scroll to position [0, 0]
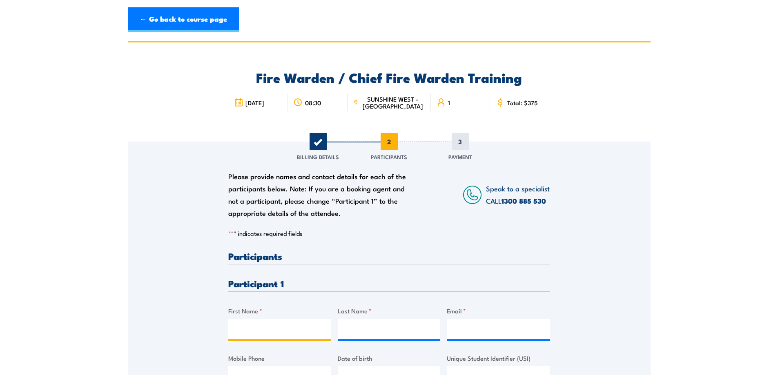
click at [276, 322] on input "First Name *" at bounding box center [279, 329] width 103 height 20
type input "Kres"
type input "Moric"
type input "[EMAIL_ADDRESS][DOMAIN_NAME]"
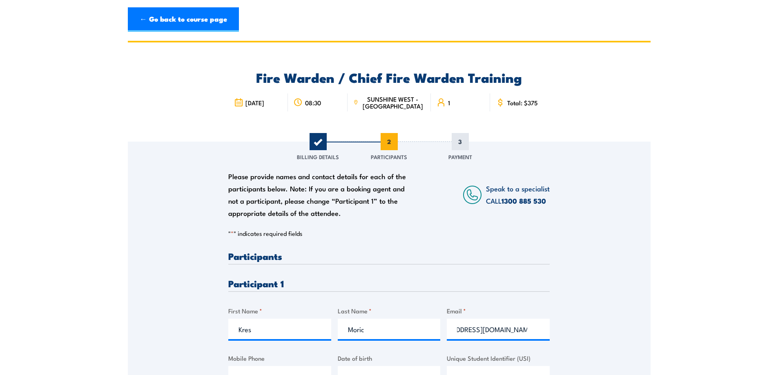
click at [248, 360] on label "Mobile Phone" at bounding box center [279, 357] width 103 height 9
click at [248, 366] on input "Mobile Phone" at bounding box center [279, 376] width 103 height 20
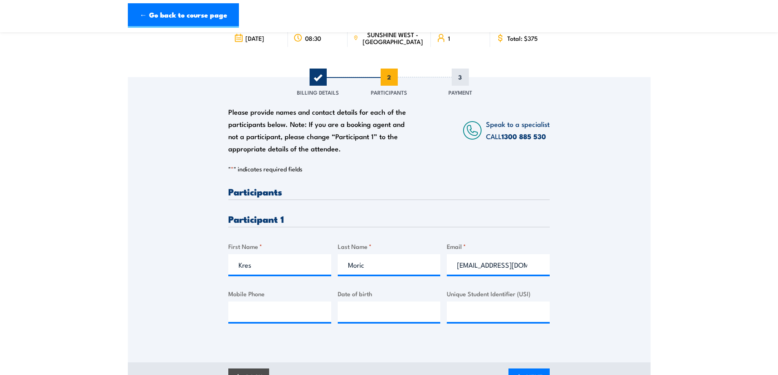
scroll to position [169, 0]
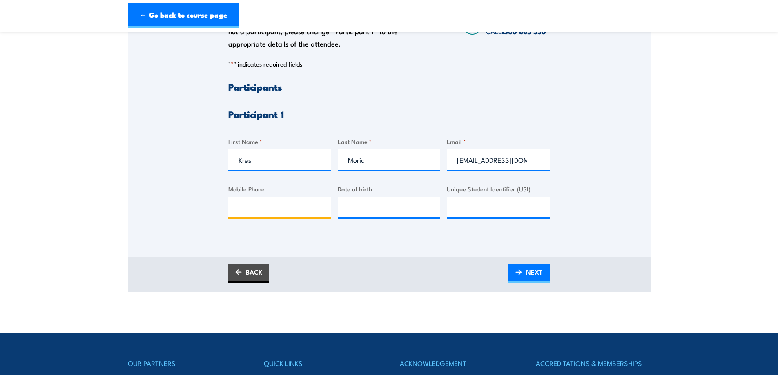
click at [262, 204] on input "Mobile Phone" at bounding box center [279, 207] width 103 height 20
click at [268, 208] on input "0410 578566" at bounding box center [279, 207] width 103 height 20
type input "0410 578 566"
click at [535, 276] on span "NEXT" at bounding box center [534, 272] width 17 height 22
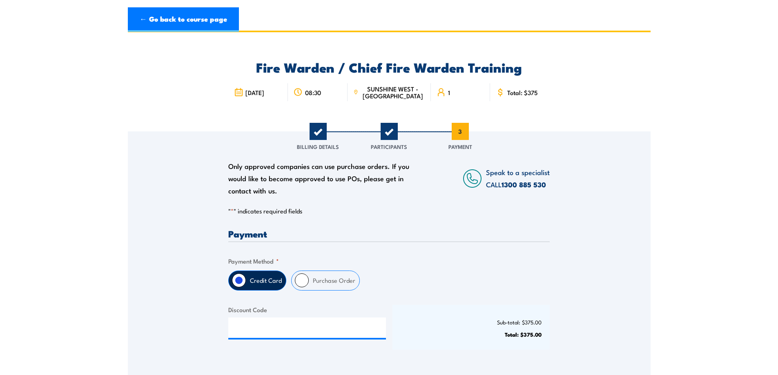
scroll to position [0, 0]
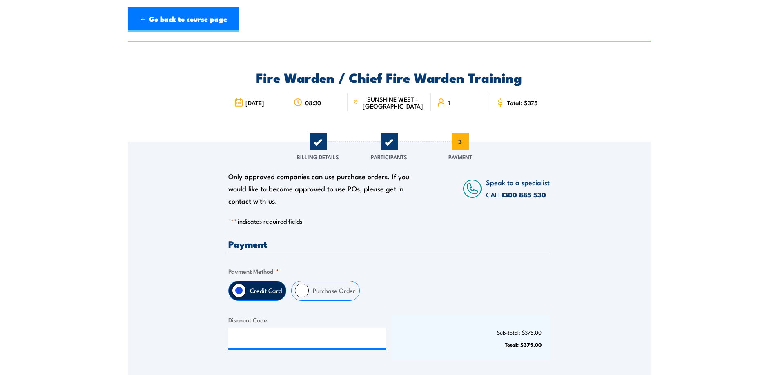
click at [326, 284] on label "Purchase Order" at bounding box center [334, 290] width 51 height 19
click at [309, 284] on input "Purchase Order" at bounding box center [302, 291] width 14 height 14
radio input "true"
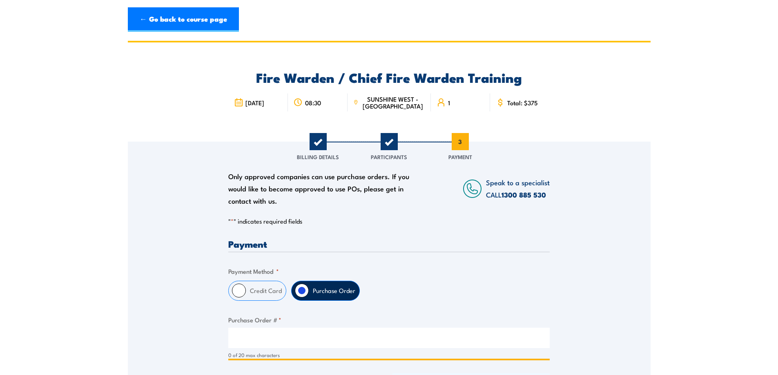
click at [288, 329] on input "Purchase Order # *" at bounding box center [388, 338] width 321 height 20
click at [251, 344] on input "Purchase Order # *" at bounding box center [388, 338] width 321 height 20
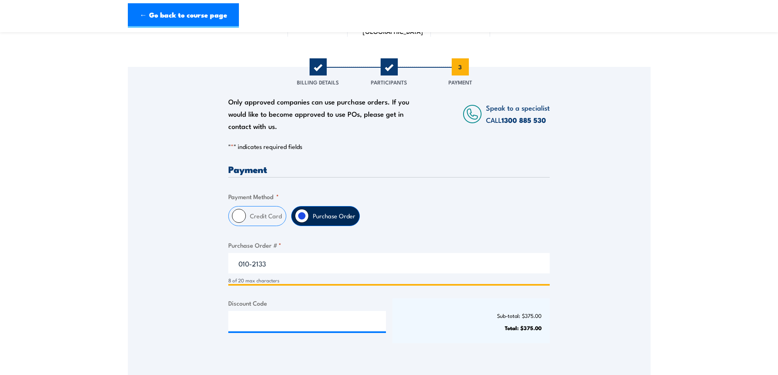
scroll to position [204, 0]
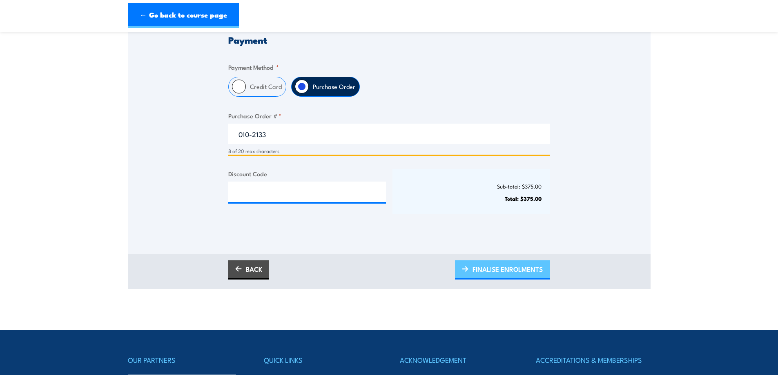
type input "010-2133"
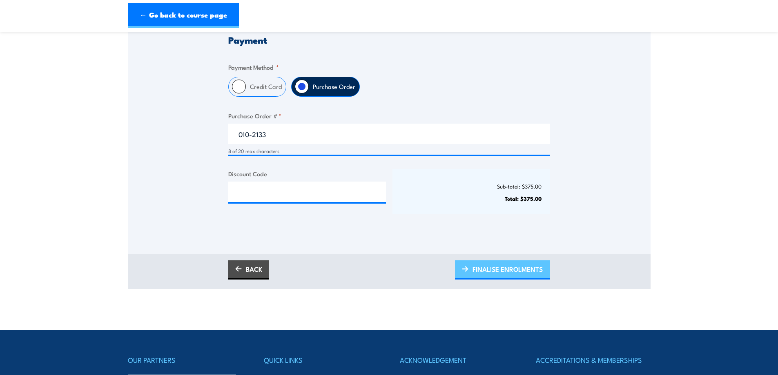
click at [485, 266] on span "FINALISE ENROLMENTS" at bounding box center [507, 269] width 70 height 22
